Goal: Find specific page/section

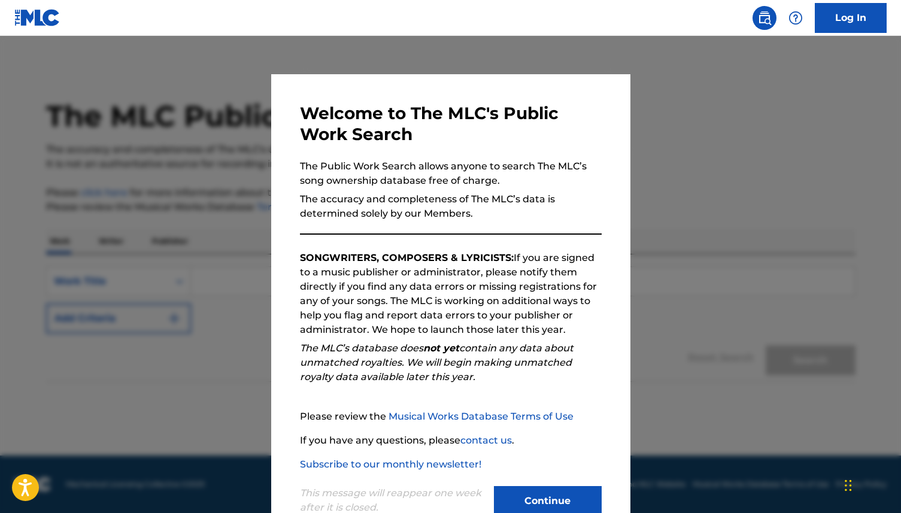
click at [539, 496] on button "Continue" at bounding box center [548, 501] width 108 height 30
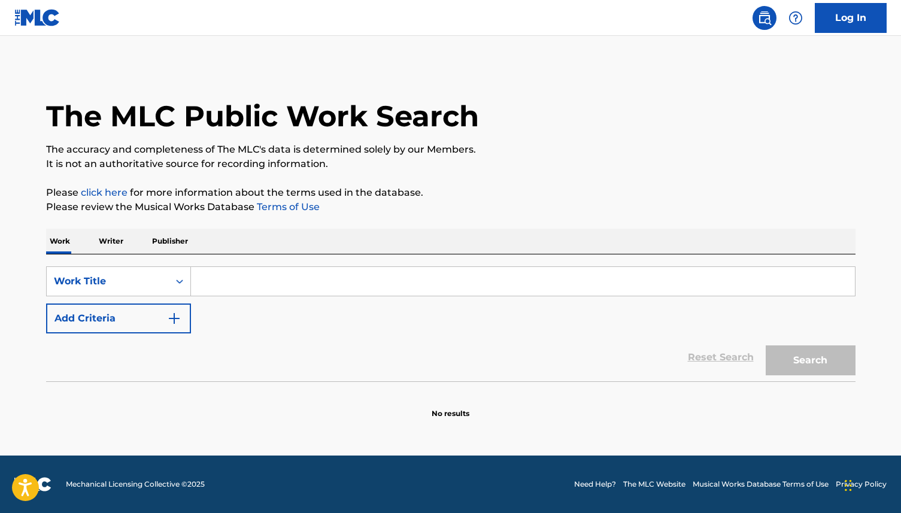
click at [253, 276] on input "Search Form" at bounding box center [523, 281] width 664 height 29
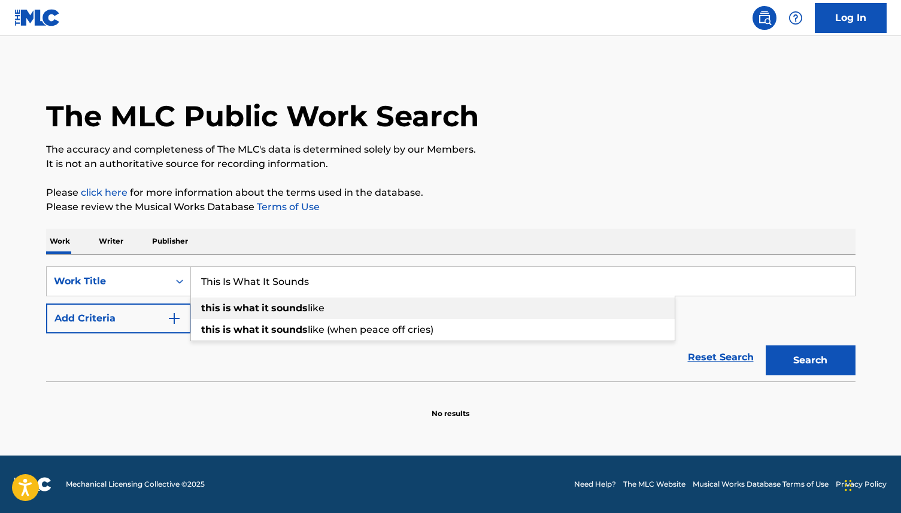
type input "This Is What It Sounds"
click at [233, 306] on strong "what" at bounding box center [246, 307] width 26 height 11
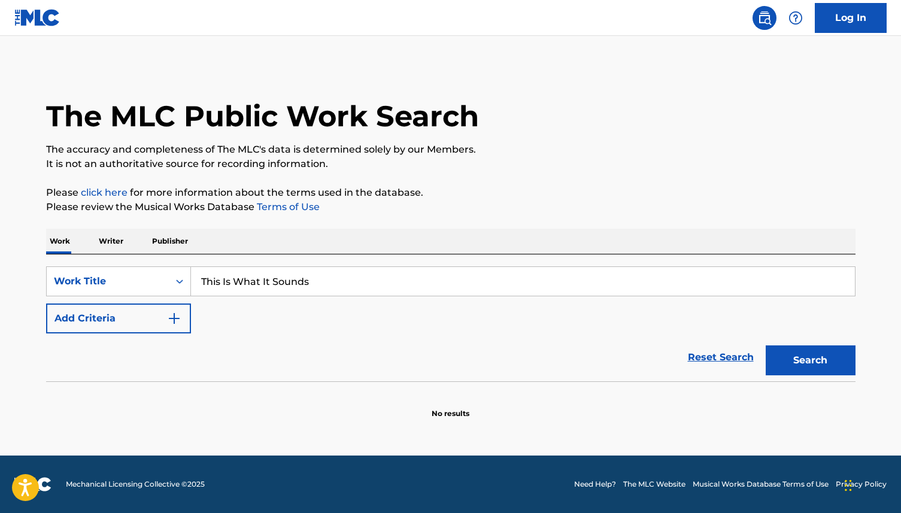
click at [801, 358] on button "Search" at bounding box center [811, 360] width 90 height 30
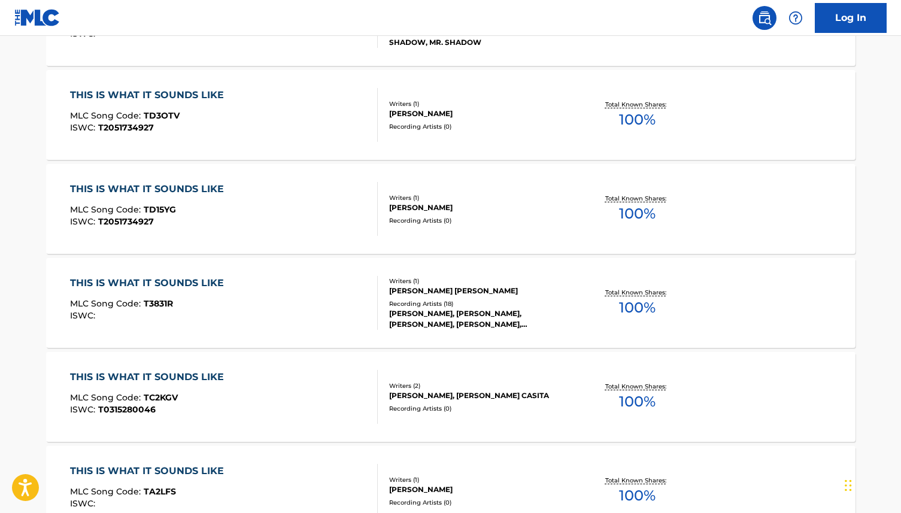
scroll to position [44, 0]
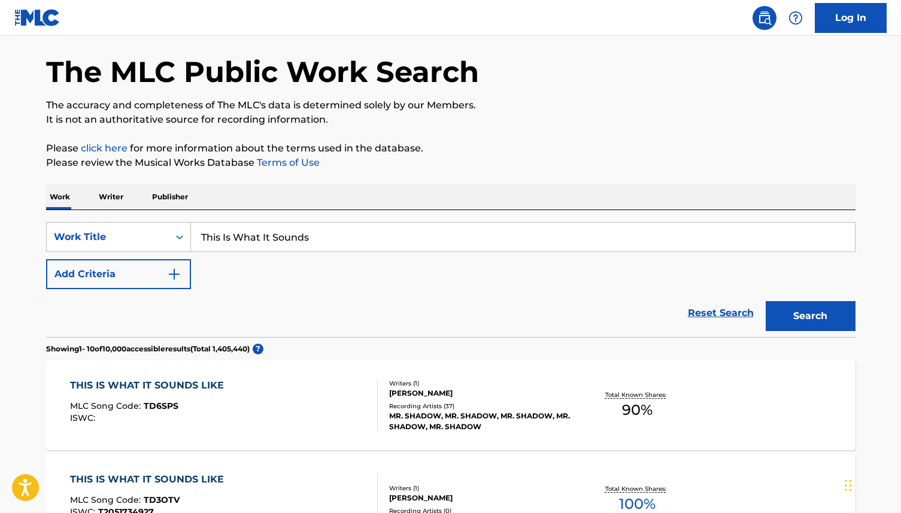
click at [127, 270] on button "Add Criteria" at bounding box center [118, 274] width 145 height 30
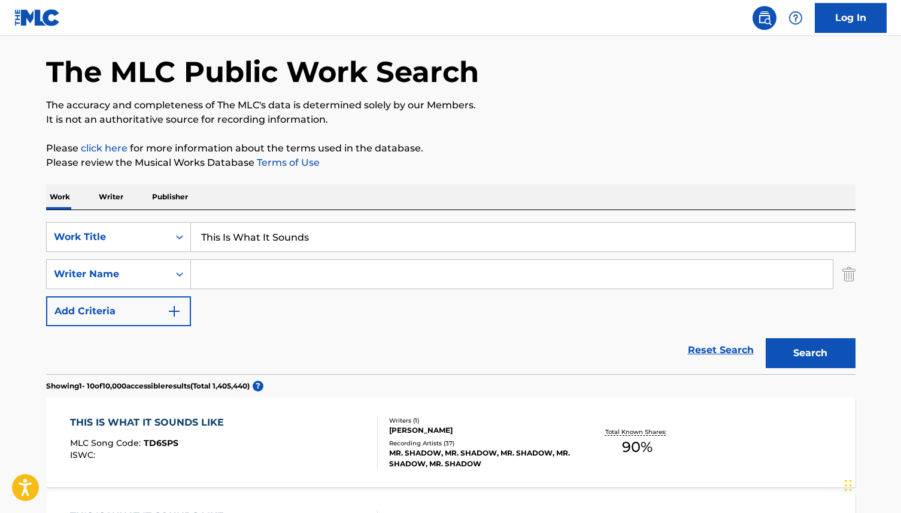
click at [214, 275] on input "Search Form" at bounding box center [512, 274] width 642 height 29
click at [294, 273] on input "Search Form" at bounding box center [512, 274] width 642 height 29
paste input "Jenna Andrews / Stephen Eric Kirk / Mark Sonnenblick"
click at [816, 351] on button "Search" at bounding box center [811, 353] width 90 height 30
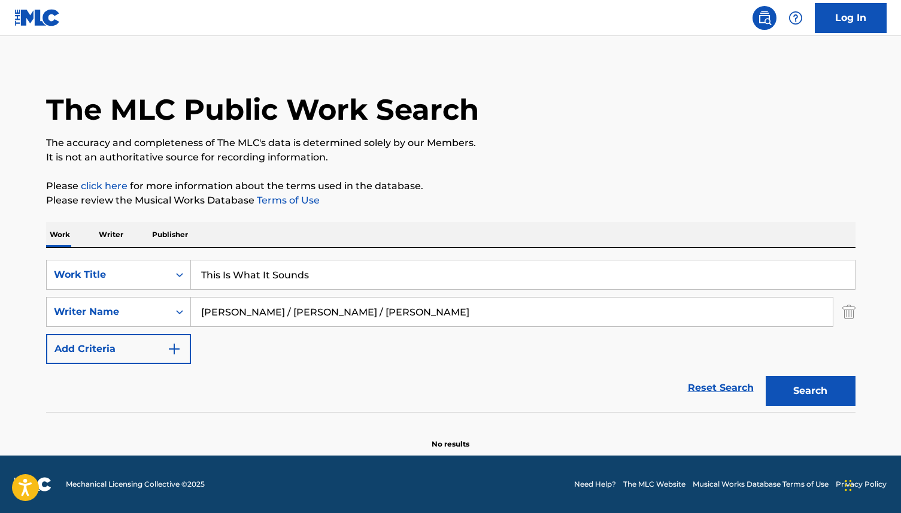
scroll to position [6, 0]
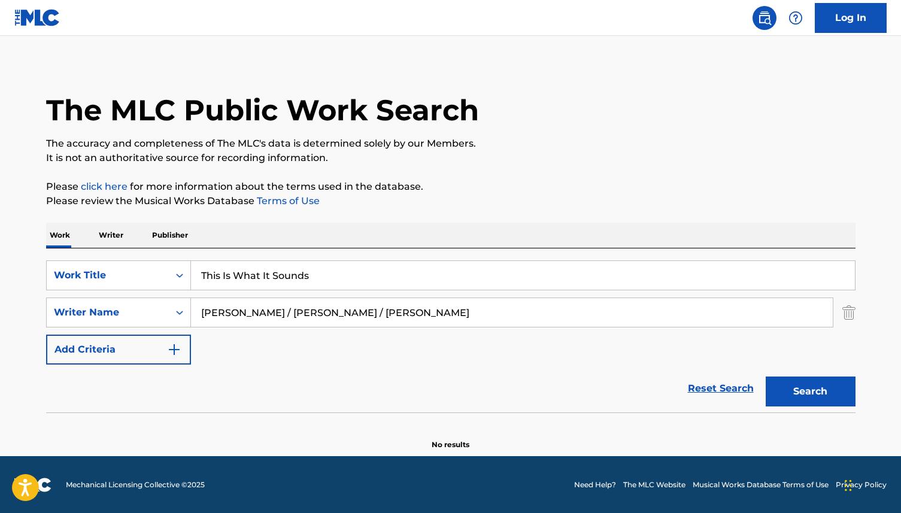
drag, startPoint x: 276, startPoint y: 314, endPoint x: 502, endPoint y: 315, distance: 225.7
click at [502, 315] on input "Jenna Andrews / Stephen Eric Kirk / Mark Sonnenblick" at bounding box center [512, 312] width 642 height 29
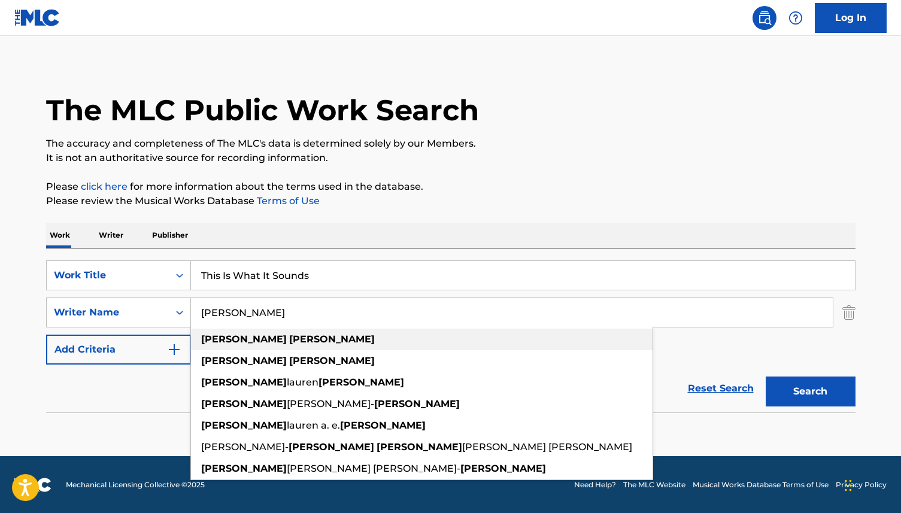
click at [399, 335] on div "jenna andrews" at bounding box center [421, 340] width 461 height 22
type input "jenna andrews"
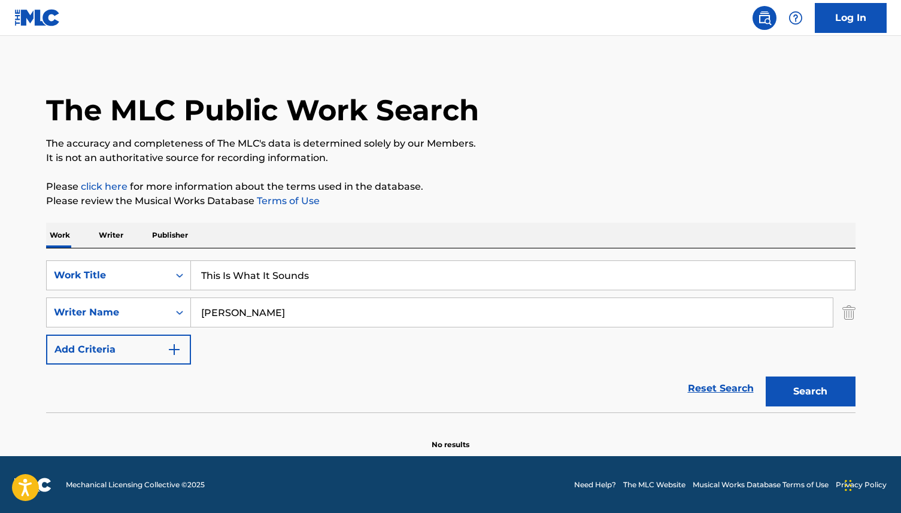
click at [812, 393] on button "Search" at bounding box center [811, 391] width 90 height 30
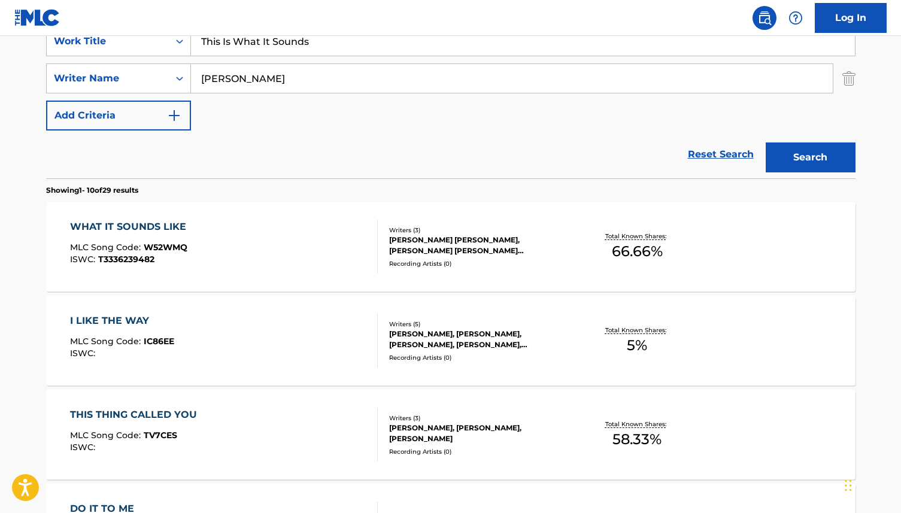
scroll to position [241, 0]
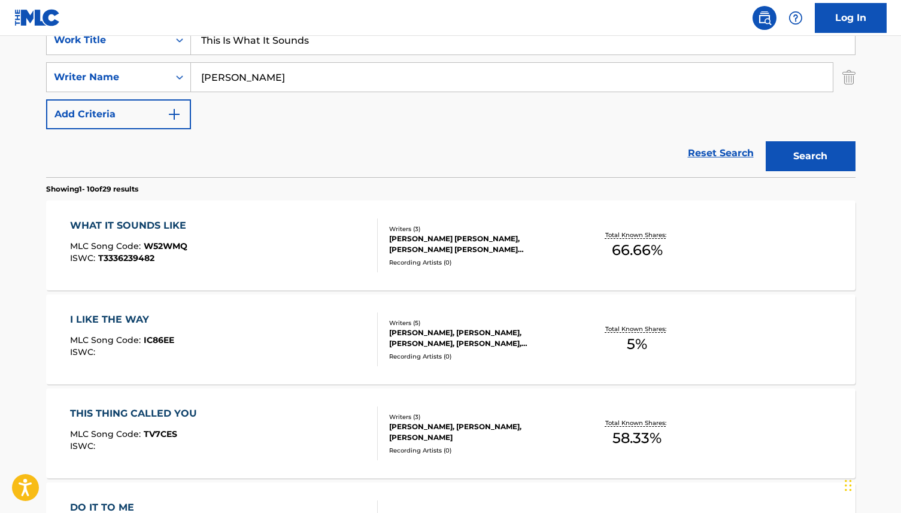
click at [153, 224] on div "WHAT IT SOUNDS LIKE" at bounding box center [131, 225] width 122 height 14
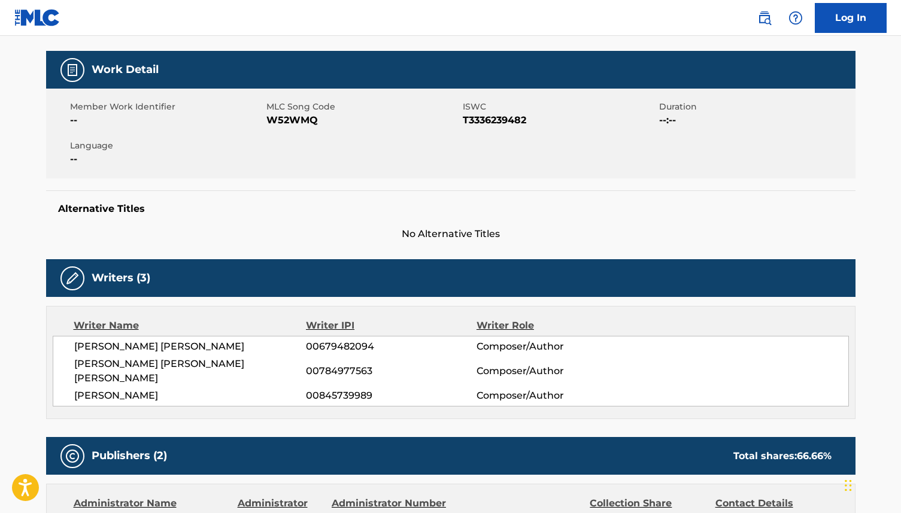
scroll to position [48, 0]
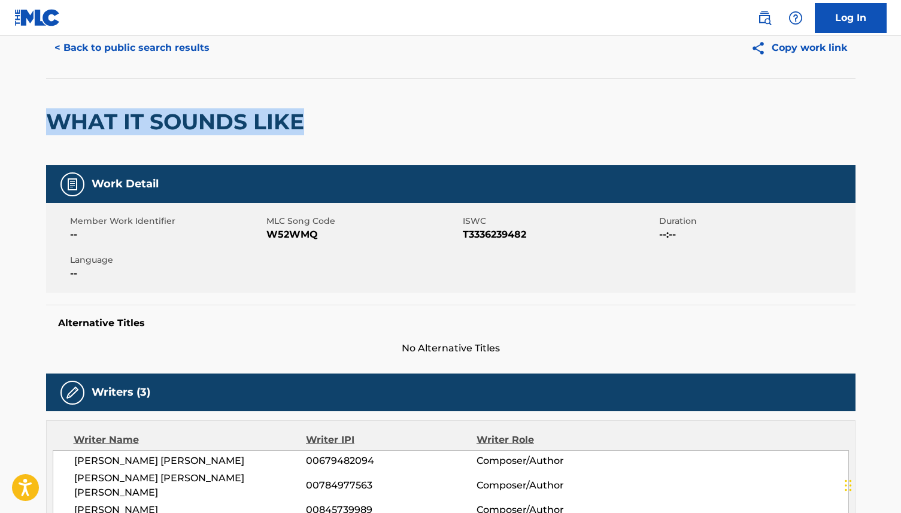
drag, startPoint x: 311, startPoint y: 120, endPoint x: 34, endPoint y: 117, distance: 277.2
click at [34, 117] on div "< Back to public search results Copy work link WHAT IT SOUNDS LIKE Work Detail …" at bounding box center [451, 516] width 838 height 997
copy h2 "WHAT IT SOUNDS LIKE"
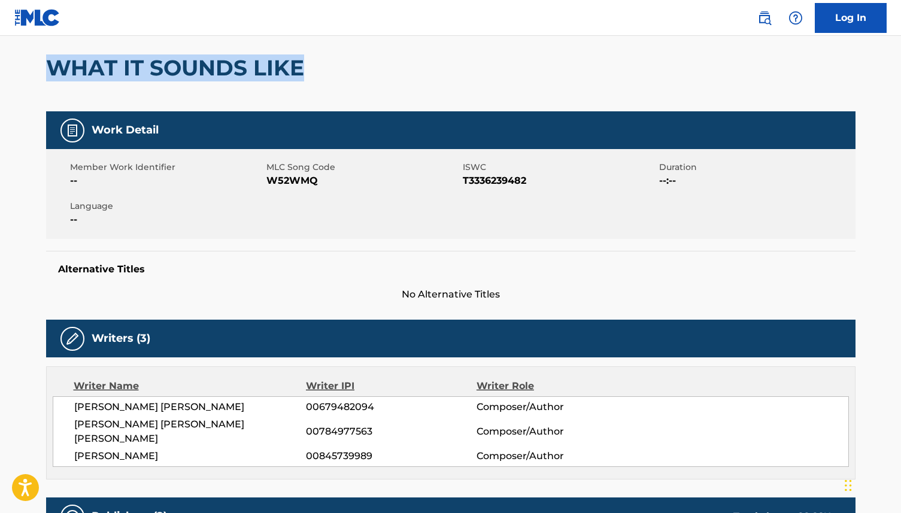
scroll to position [99, 0]
